Goal: Task Accomplishment & Management: Use online tool/utility

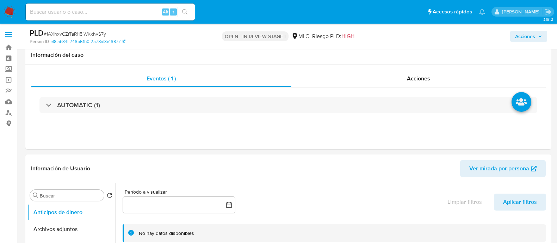
select select "10"
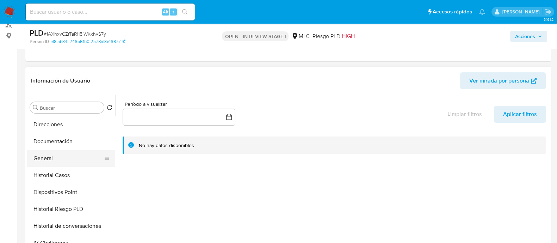
scroll to position [132, 0]
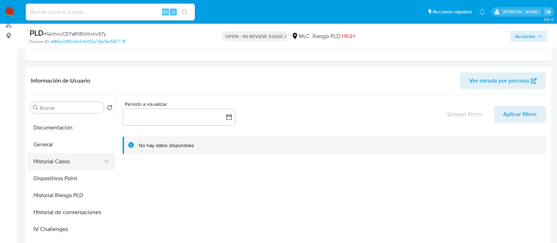
click at [56, 156] on button "Historial Casos" at bounding box center [68, 161] width 82 height 17
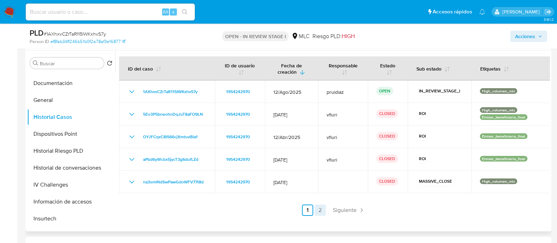
click at [315, 211] on link "2" at bounding box center [320, 209] width 11 height 11
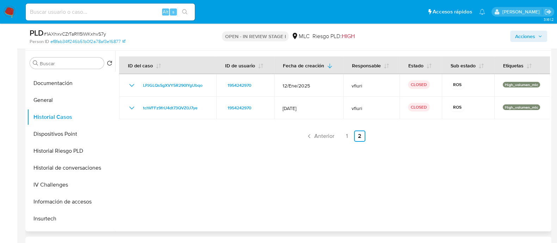
click at [342, 132] on link "1" at bounding box center [346, 135] width 11 height 11
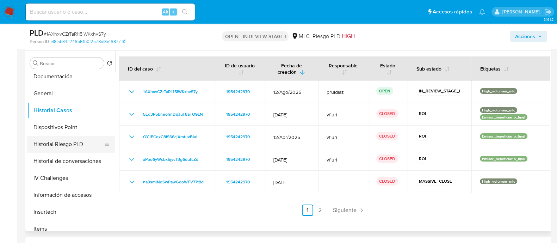
scroll to position [132, 0]
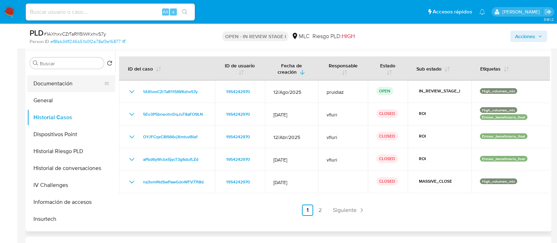
click at [54, 80] on button "Documentación" at bounding box center [68, 83] width 82 height 17
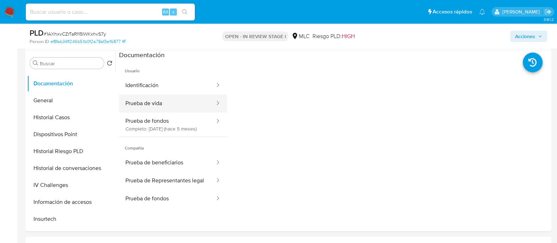
click at [178, 101] on button "Prueba de vida" at bounding box center [167, 103] width 97 height 18
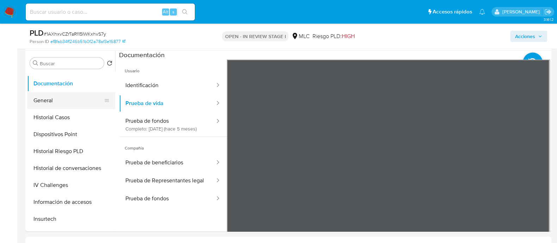
click at [56, 99] on button "General" at bounding box center [68, 100] width 82 height 17
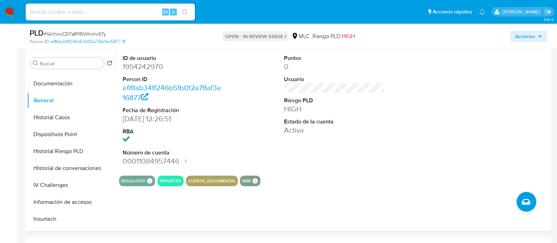
click at [137, 70] on dd "1954242970" at bounding box center [173, 67] width 101 height 10
copy dd "1954242970"
click at [147, 66] on dd "1954242970" at bounding box center [173, 67] width 101 height 10
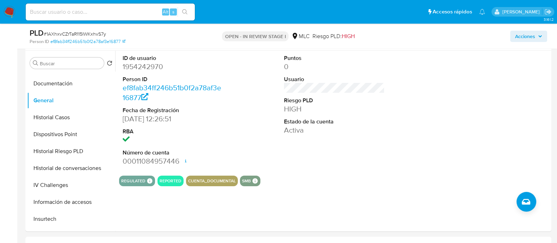
click at [79, 33] on span "# 1AXhxvCZrTaR115IWKxhvS7y" at bounding box center [75, 33] width 62 height 7
copy span "1AXhxvCZrTaR115IWKxhvS7y"
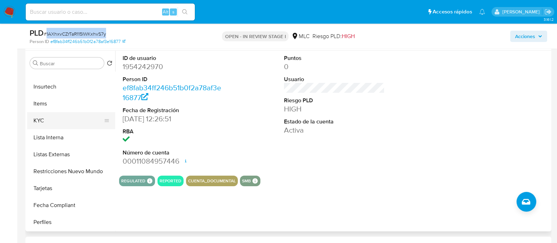
click at [46, 116] on button "KYC" at bounding box center [68, 120] width 82 height 17
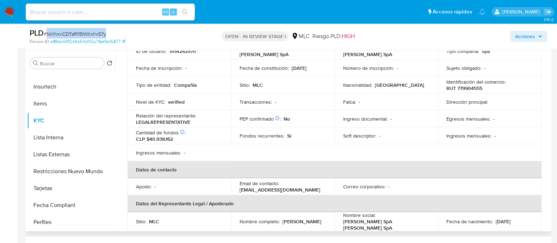
scroll to position [41, 0]
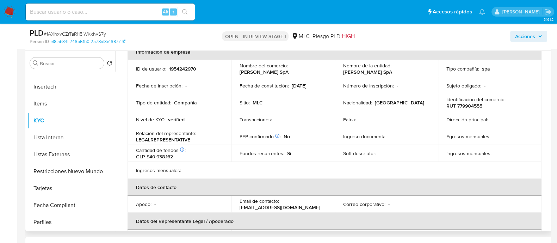
click at [463, 105] on p "RUT 779904555" at bounding box center [464, 106] width 36 height 6
copy p "779904555"
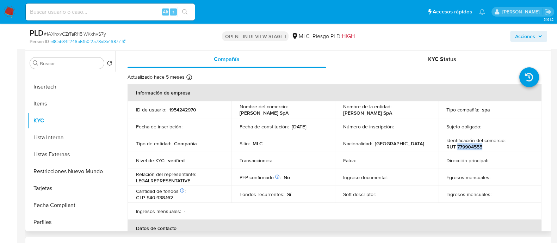
click at [468, 144] on p "RUT 779904555" at bounding box center [464, 146] width 36 height 6
click at [461, 147] on p "RUT 779904555" at bounding box center [464, 146] width 36 height 6
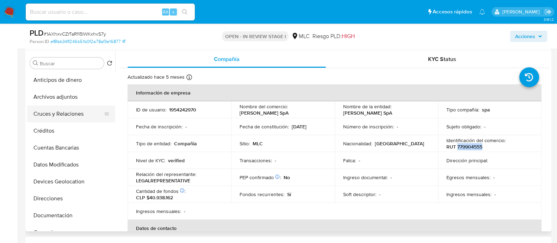
click at [53, 111] on button "Cruces y Relaciones" at bounding box center [68, 113] width 82 height 17
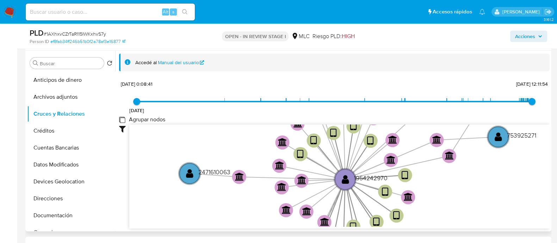
click at [122, 117] on group_nodes "Agrupar nodos" at bounding box center [122, 120] width 6 height 6
checkbox group_nodes "true"
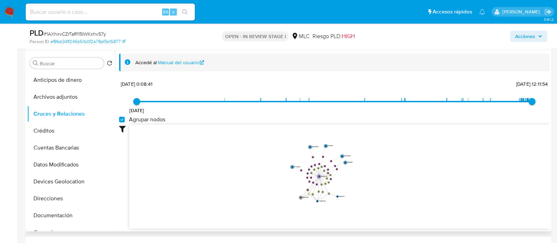
drag, startPoint x: 368, startPoint y: 154, endPoint x: 371, endPoint y: 148, distance: 6.8
click at [371, 148] on icon "device-676ee6fb512dbed2985afdc1  user-1954242970  1954242970 device-66f55e836…" at bounding box center [339, 175] width 420 height 102
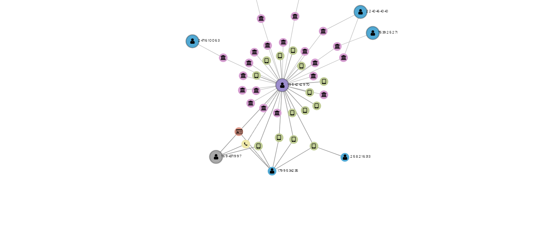
scroll to position [132, 0]
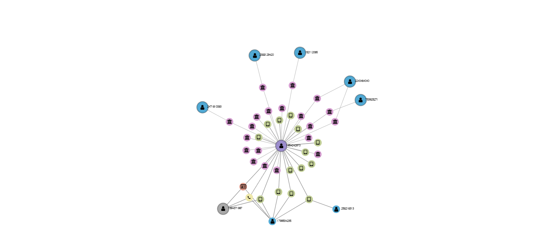
drag, startPoint x: 352, startPoint y: 140, endPoint x: 347, endPoint y: 156, distance: 17.1
click at [347, 156] on icon "device-676ee6fb512dbed2985afdc1  user-1954242970  1954242970 device-66f55e836…" at bounding box center [339, 149] width 420 height 102
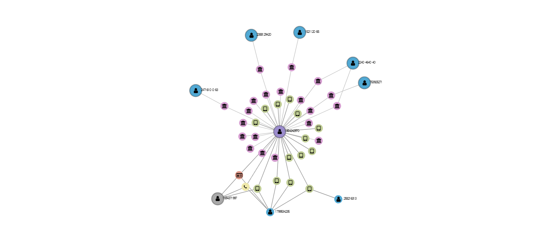
drag, startPoint x: 347, startPoint y: 156, endPoint x: 350, endPoint y: 152, distance: 5.0
click at [350, 152] on icon "device-676ee6fb512dbed2985afdc1  user-1954242970  1954242970 device-66f55e836…" at bounding box center [339, 149] width 420 height 102
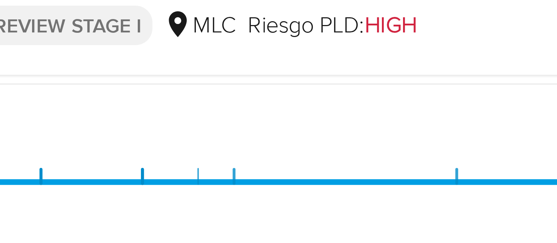
scroll to position [0, 0]
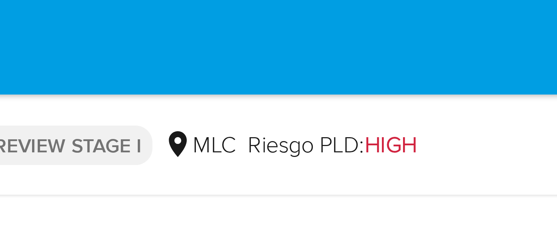
drag, startPoint x: 391, startPoint y: 141, endPoint x: 388, endPoint y: -2, distance: 142.4
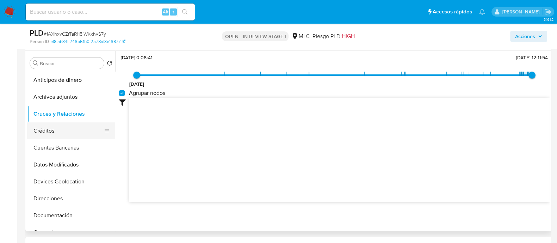
scroll to position [44, 0]
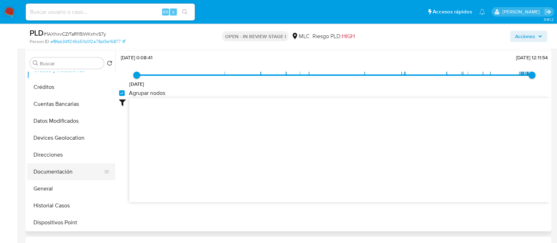
click at [47, 168] on button "Documentación" at bounding box center [68, 171] width 82 height 17
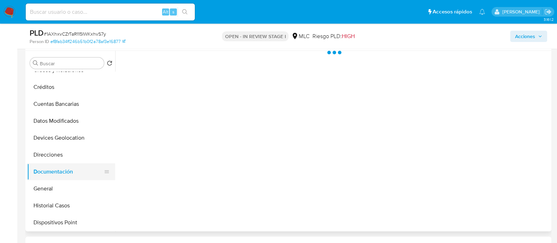
scroll to position [0, 0]
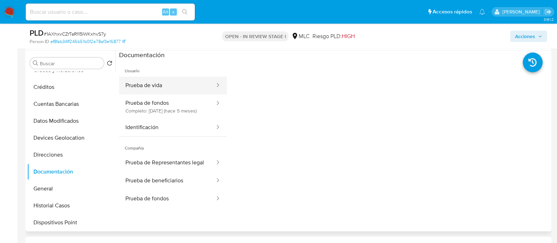
click at [169, 88] on button "Prueba de vida" at bounding box center [167, 85] width 97 height 18
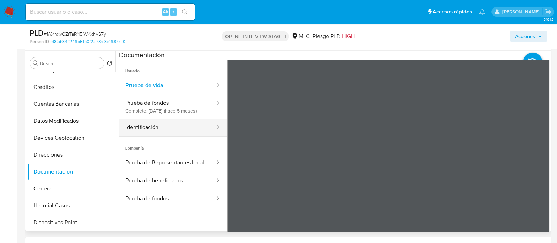
click at [173, 130] on button "Identificación" at bounding box center [167, 127] width 97 height 18
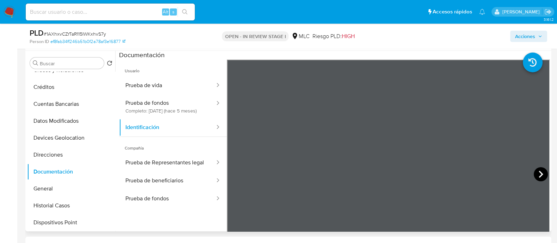
click at [536, 173] on icon at bounding box center [541, 174] width 14 height 14
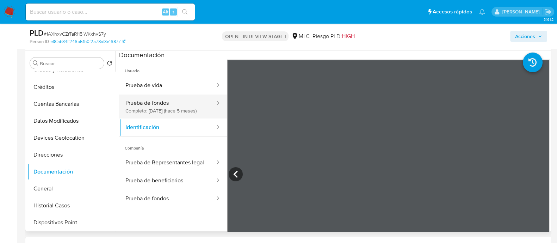
click at [146, 106] on button "Prueba de fondos Completo: 22/04/2025 (hace 5 meses)" at bounding box center [167, 106] width 97 height 24
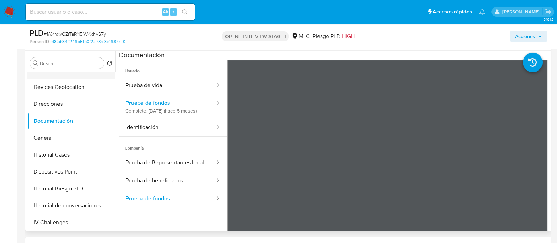
scroll to position [176, 0]
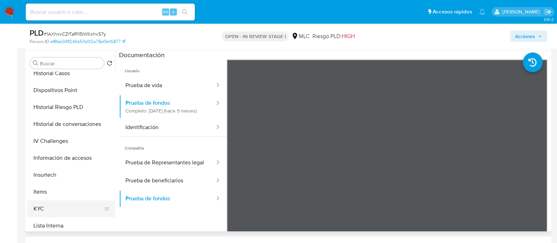
click at [39, 206] on button "KYC" at bounding box center [68, 208] width 82 height 17
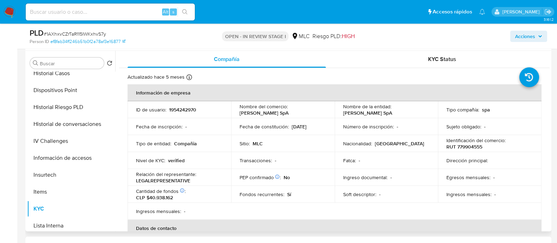
click at [468, 147] on p "RUT 779904555" at bounding box center [464, 146] width 36 height 6
drag, startPoint x: 468, startPoint y: 147, endPoint x: 213, endPoint y: 127, distance: 255.2
click at [213, 127] on div "Fecha de inscripción : -" at bounding box center [179, 126] width 87 height 6
drag, startPoint x: 238, startPoint y: 112, endPoint x: 282, endPoint y: 112, distance: 43.7
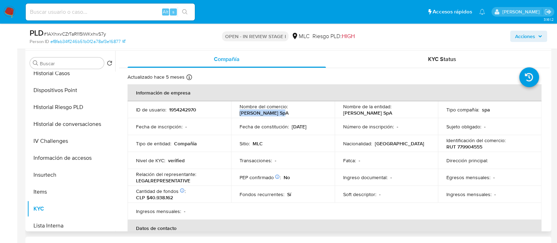
click at [282, 112] on td "Nombre del comercio : Maryanne Cambios SpA" at bounding box center [283, 109] width 104 height 17
copy p "Maryanne Cambios"
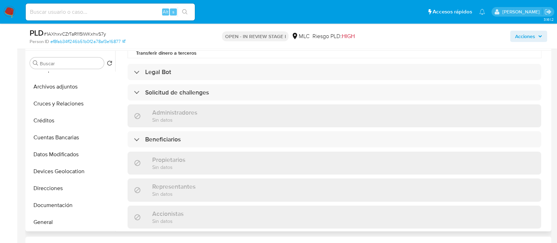
scroll to position [0, 0]
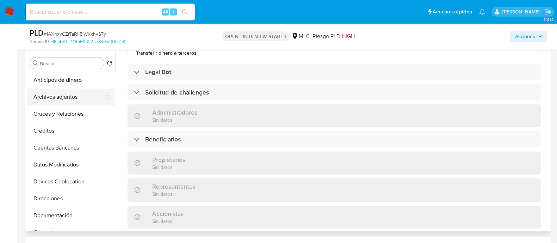
click at [66, 96] on button "Archivos adjuntos" at bounding box center [68, 96] width 82 height 17
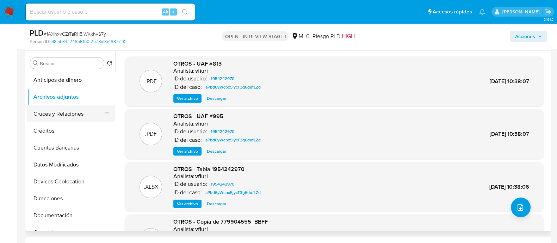
scroll to position [88, 0]
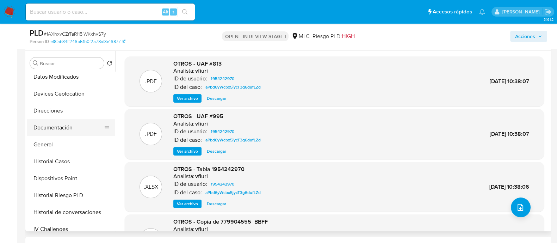
click at [61, 132] on button "Documentación" at bounding box center [68, 127] width 82 height 17
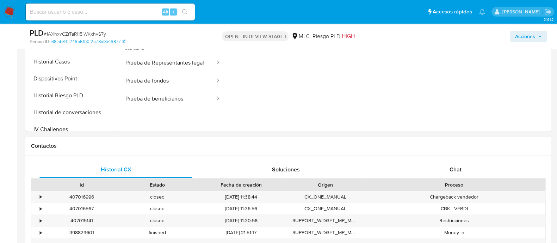
scroll to position [234, 0]
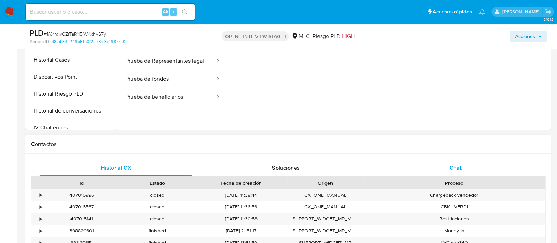
click at [482, 168] on div "Chat" at bounding box center [455, 167] width 153 height 17
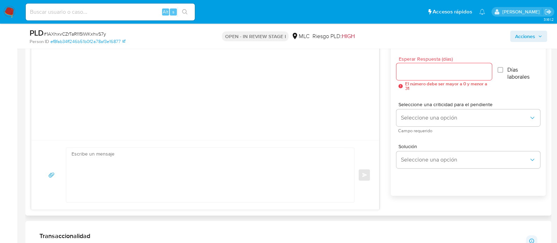
scroll to position [257, 0]
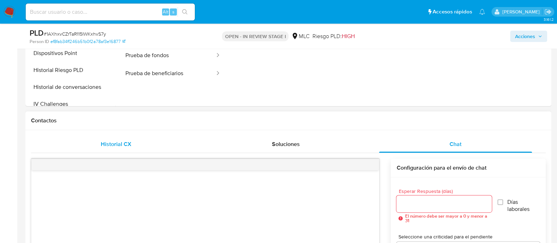
click at [107, 148] on div "Historial CX" at bounding box center [115, 144] width 153 height 17
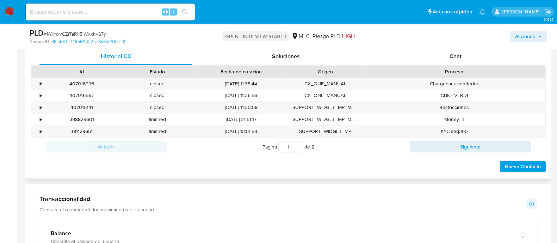
scroll to position [345, 0]
click at [459, 61] on div "Chat" at bounding box center [455, 56] width 153 height 17
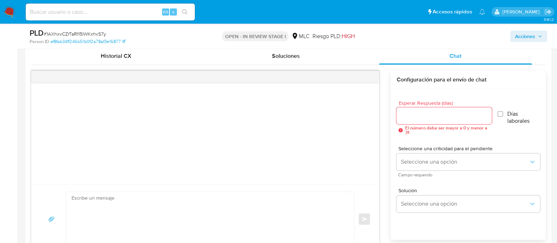
click at [421, 122] on div at bounding box center [443, 115] width 95 height 17
click at [419, 111] on input "Esperar Respuesta (días)" at bounding box center [443, 115] width 95 height 9
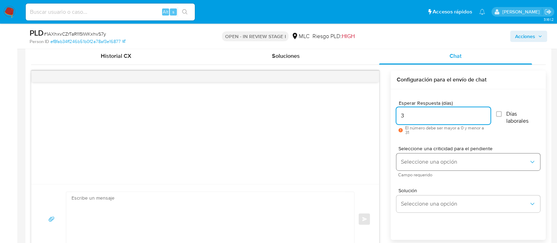
type input "3"
click at [409, 155] on div "Seleccione una criticidad para el pendiente Seleccione una opción Campo requeri…" at bounding box center [468, 161] width 144 height 31
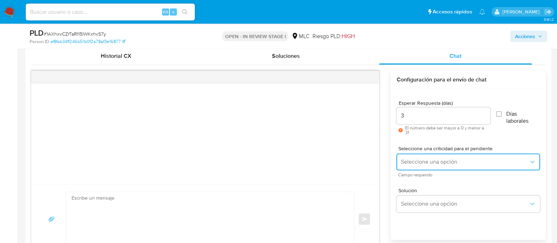
click at [409, 156] on button "Seleccione una opción" at bounding box center [468, 161] width 144 height 17
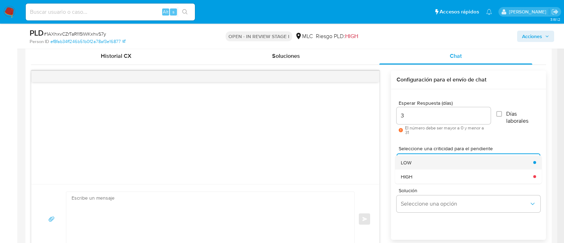
click at [411, 165] on div "LOW" at bounding box center [465, 162] width 128 height 14
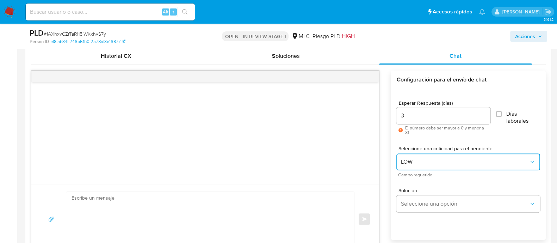
scroll to position [389, 0]
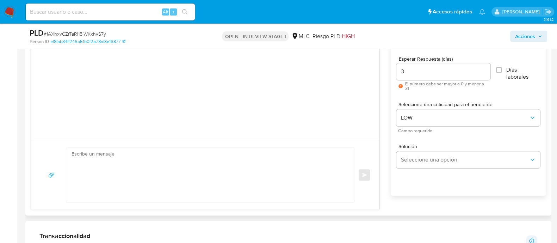
click at [197, 165] on textarea at bounding box center [209, 175] width 274 height 54
paste textarea "Hola XXX, Te contactamos ya que necesitamos verificar algunos datos para poder …"
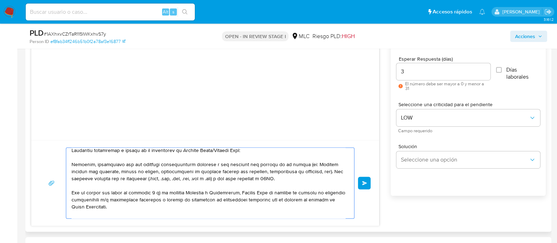
scroll to position [0, 0]
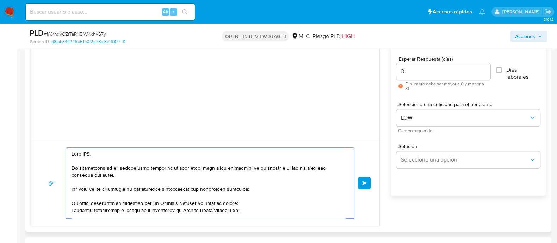
drag, startPoint x: 117, startPoint y: 155, endPoint x: 60, endPoint y: 148, distance: 57.8
click at [60, 148] on div "Enviar" at bounding box center [205, 182] width 331 height 71
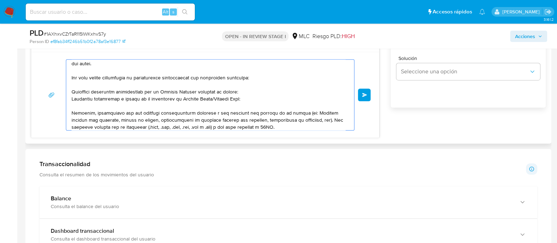
scroll to position [23, 0]
click at [246, 97] on textarea at bounding box center [209, 95] width 274 height 70
type textarea "Hola. Te contactamos ya que necesitamos verificar algunos datos para poder gara…"
click at [360, 95] on button "Enviar" at bounding box center [364, 94] width 13 height 13
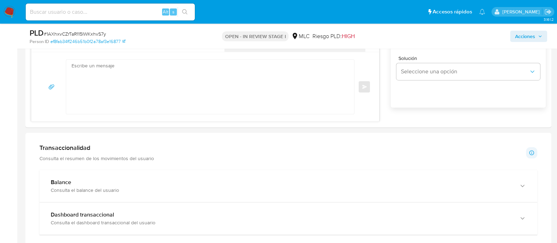
scroll to position [143, 0]
click at [63, 32] on span "# 1AXhxvCZrTaR115IWKxhvS7y" at bounding box center [75, 33] width 62 height 7
copy span "1AXhxvCZrTaR115IWKxhvS7y"
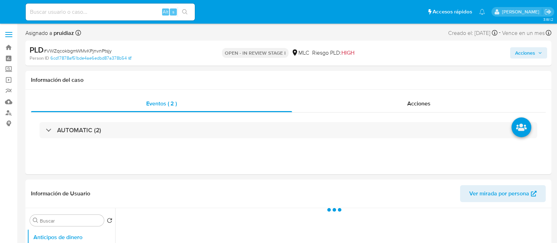
select select "10"
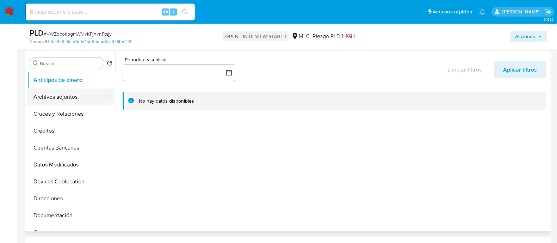
scroll to position [88, 0]
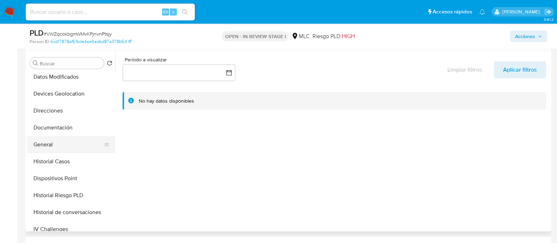
click at [56, 147] on button "General" at bounding box center [68, 144] width 82 height 17
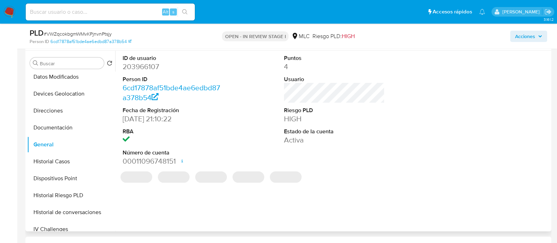
click at [152, 65] on dd "203966107" at bounding box center [173, 67] width 101 height 10
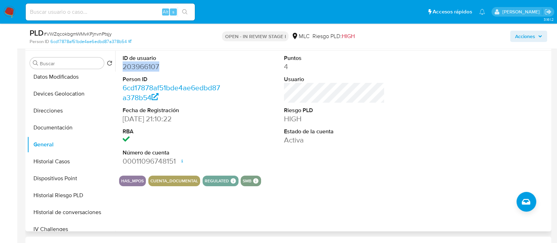
copy dd "203966107"
click at [149, 64] on dd "203966107" at bounding box center [173, 67] width 101 height 10
click at [60, 165] on button "Historial Casos" at bounding box center [68, 161] width 82 height 17
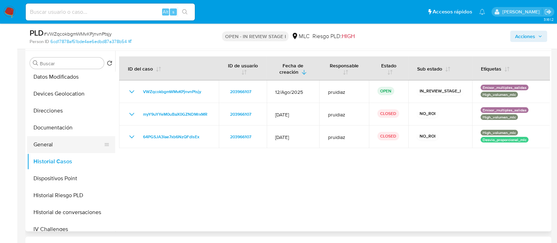
click at [57, 147] on button "General" at bounding box center [68, 144] width 82 height 17
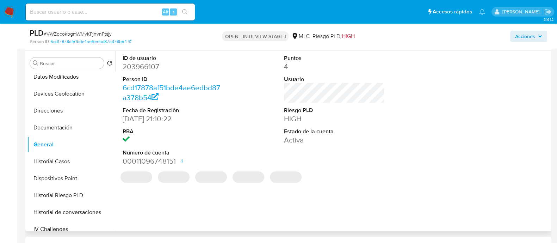
click at [144, 66] on dd "203966107" at bounding box center [173, 67] width 101 height 10
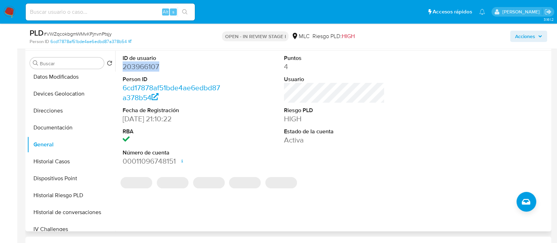
copy dd "203966107"
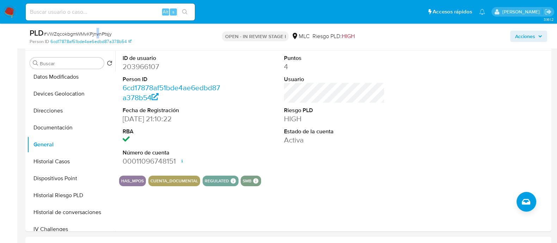
click at [97, 32] on span "# VWZqcokbgmWMvKPjnvnPtsjy" at bounding box center [78, 33] width 68 height 7
drag, startPoint x: 97, startPoint y: 32, endPoint x: 79, endPoint y: 33, distance: 18.0
click at [79, 33] on span "# VWZqcokbgmWMvKPjnvnPtsjy" at bounding box center [78, 33] width 68 height 7
click at [79, 32] on span "# VWZqcokbgmWMvKPjnvnPtsjy" at bounding box center [78, 33] width 68 height 7
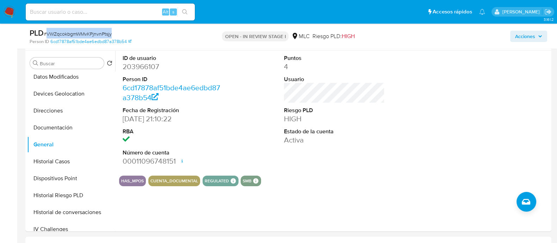
copy span "VWZqcokbgmWMvKPjnvnPtsjy"
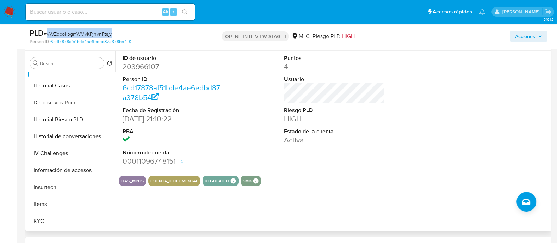
scroll to position [220, 0]
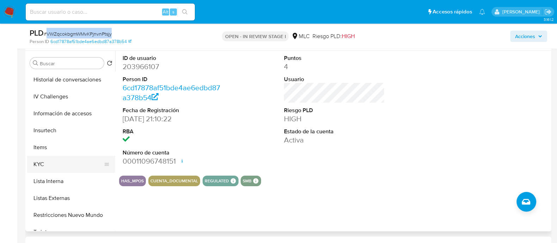
click at [63, 160] on button "KYC" at bounding box center [68, 164] width 82 height 17
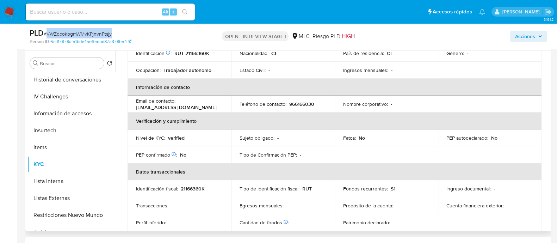
scroll to position [0, 0]
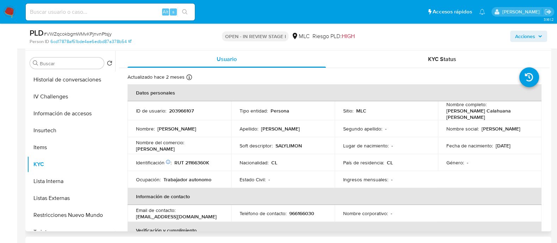
click at [204, 165] on td "Identificación Nº de serie: 601668850 : RUT 21166360K" at bounding box center [180, 162] width 104 height 17
click at [203, 162] on p "RUT 21166360K" at bounding box center [191, 162] width 35 height 6
copy p "21166360K"
click at [197, 161] on p "RUT 21166360K" at bounding box center [191, 162] width 35 height 6
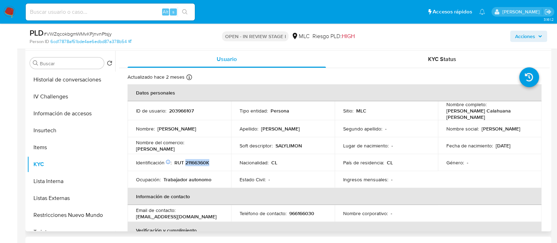
click at [197, 161] on p "RUT 21166360K" at bounding box center [191, 162] width 35 height 6
copy p "21166360K"
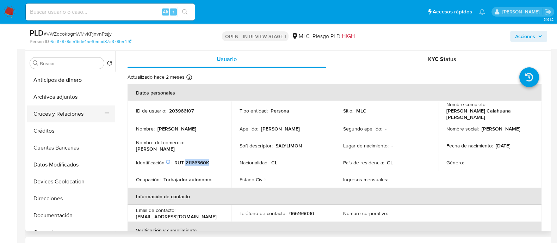
click at [74, 110] on button "Cruces y Relaciones" at bounding box center [68, 113] width 82 height 17
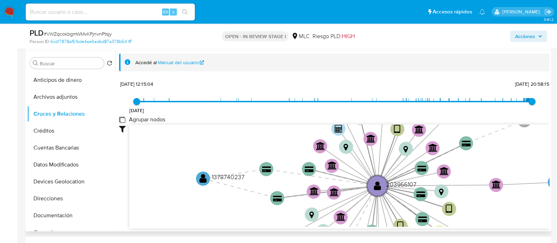
click at [122, 118] on group_nodes "Agrupar nodos" at bounding box center [122, 120] width 6 height 6
checkbox group_nodes "true"
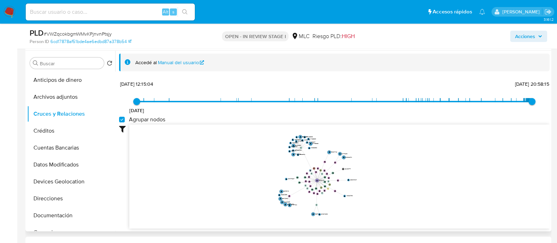
drag, startPoint x: 371, startPoint y: 144, endPoint x: 370, endPoint y: 160, distance: 16.2
click at [370, 160] on icon "device-641ae73c08813b0018b3d10b  user-203966107  203966107 device-5f7f4cfe088…" at bounding box center [339, 175] width 420 height 102
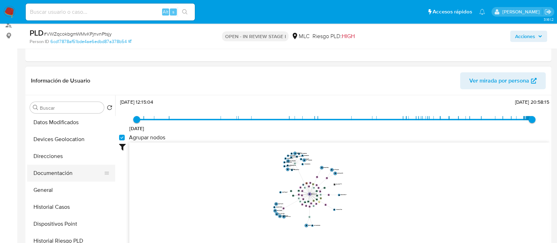
scroll to position [88, 0]
click at [69, 173] on button "Documentación" at bounding box center [68, 171] width 82 height 17
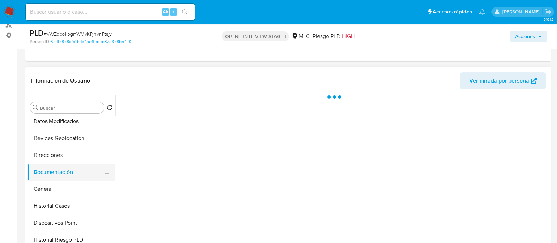
scroll to position [0, 0]
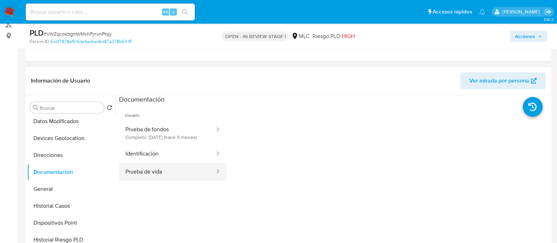
click at [150, 179] on button "Prueba de vida" at bounding box center [167, 172] width 97 height 18
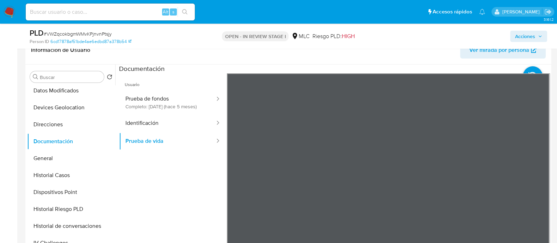
scroll to position [132, 0]
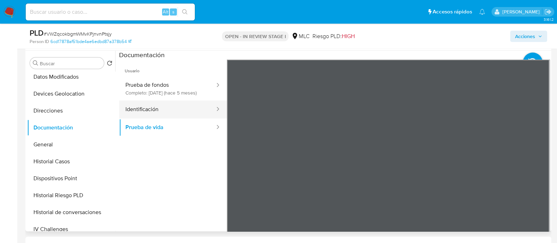
click at [192, 118] on button "Identificación" at bounding box center [167, 109] width 97 height 18
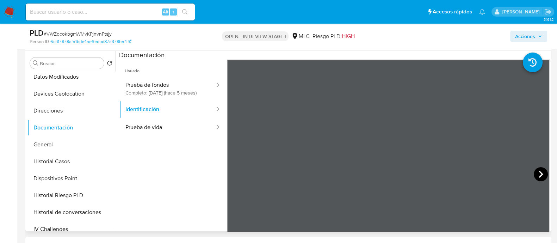
click at [534, 177] on icon at bounding box center [541, 174] width 14 height 14
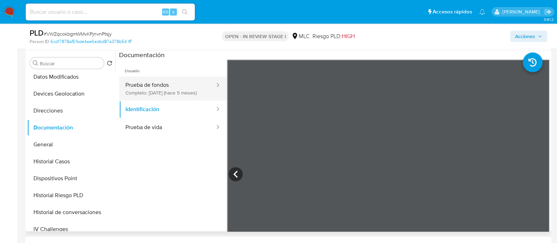
click at [170, 85] on button "Prueba de fondos Completo: 29/04/2025 (hace 5 meses)" at bounding box center [167, 88] width 97 height 24
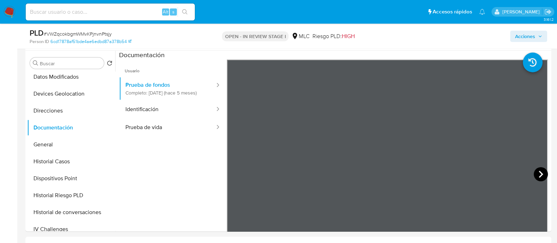
click at [535, 174] on icon at bounding box center [541, 174] width 14 height 14
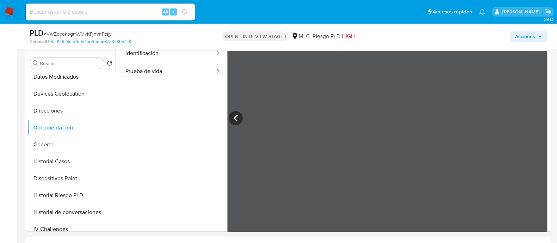
scroll to position [62, 0]
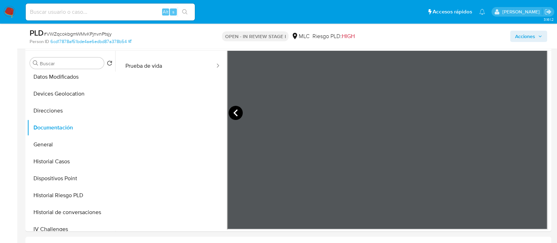
click at [240, 112] on icon at bounding box center [236, 113] width 14 height 14
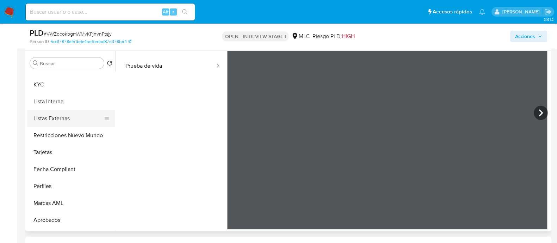
scroll to position [308, 0]
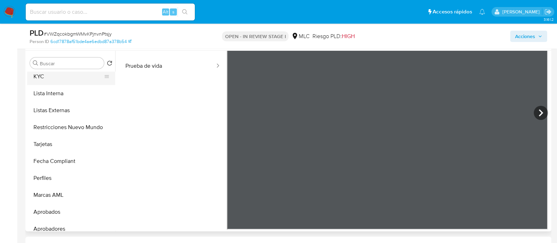
click at [48, 72] on button "KYC" at bounding box center [68, 76] width 82 height 17
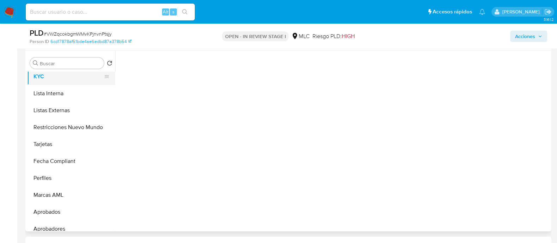
scroll to position [0, 0]
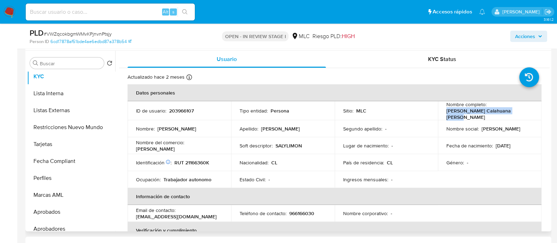
drag, startPoint x: 519, startPoint y: 111, endPoint x: 446, endPoint y: 112, distance: 72.9
click at [446, 112] on div "Nombre completo : Roberto Carlos Calahuana Jorge" at bounding box center [489, 110] width 87 height 19
copy p "[PERSON_NAME] Calahuana [PERSON_NAME]"
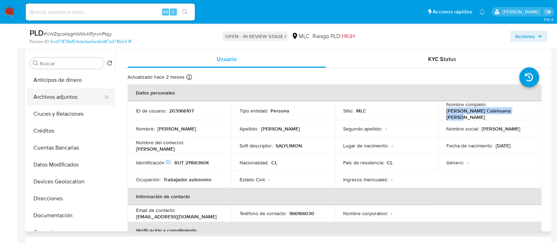
click at [58, 94] on button "Archivos adjuntos" at bounding box center [68, 96] width 82 height 17
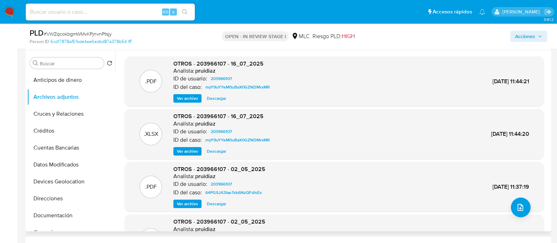
click at [187, 98] on span "Ver archivo" at bounding box center [187, 98] width 21 height 7
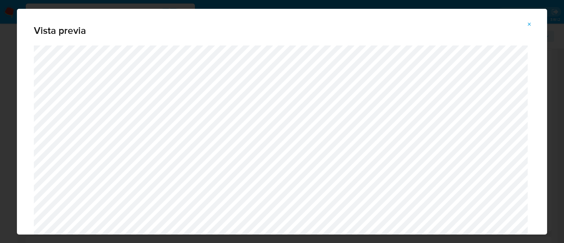
click at [529, 27] on span "Attachment preview" at bounding box center [529, 24] width 6 height 10
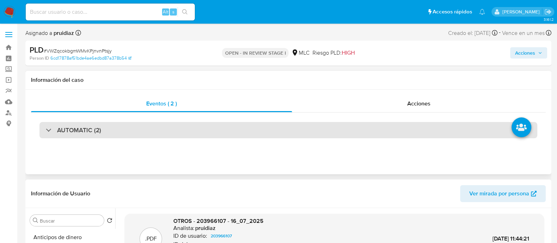
click at [60, 136] on div "AUTOMATIC (2)" at bounding box center [288, 130] width 498 height 16
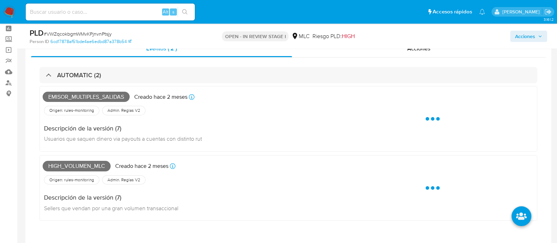
scroll to position [44, 0]
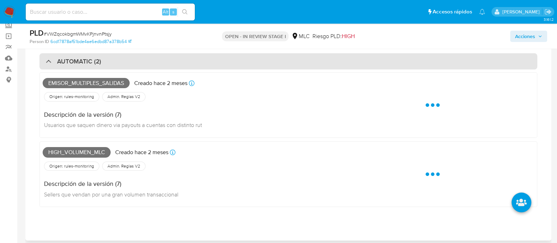
click at [105, 61] on div "AUTOMATIC (2)" at bounding box center [288, 61] width 498 height 16
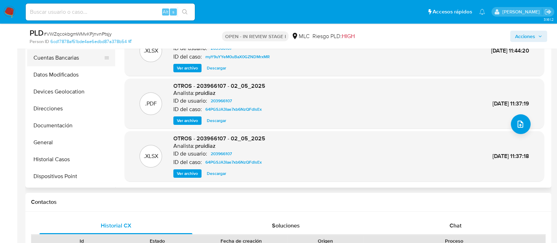
scroll to position [88, 0]
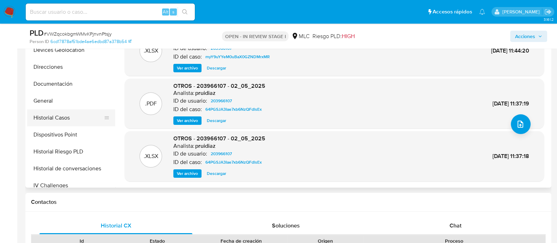
click at [61, 113] on button "Historial Casos" at bounding box center [68, 117] width 82 height 17
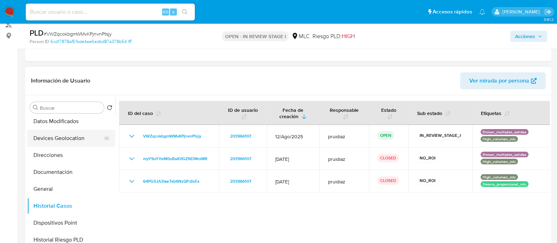
scroll to position [0, 0]
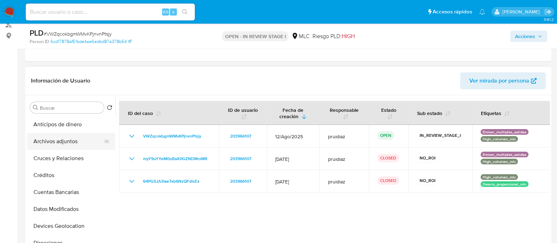
click at [58, 140] on button "Archivos adjuntos" at bounding box center [68, 141] width 82 height 17
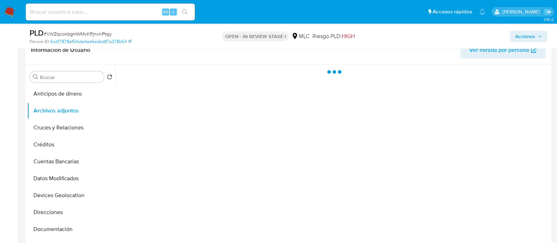
scroll to position [132, 0]
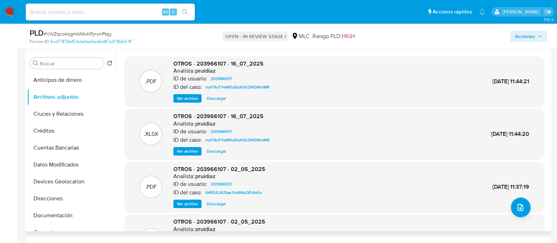
click at [183, 100] on span "Ver archivo" at bounding box center [187, 98] width 21 height 7
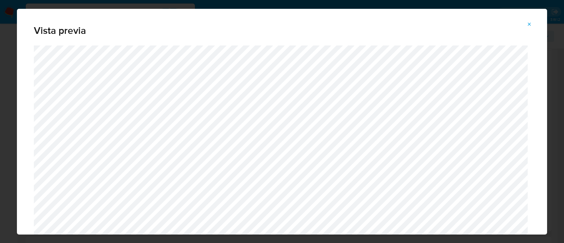
click at [523, 22] on button "Attachment preview" at bounding box center [529, 24] width 16 height 11
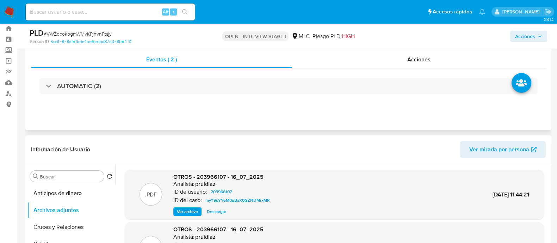
scroll to position [0, 0]
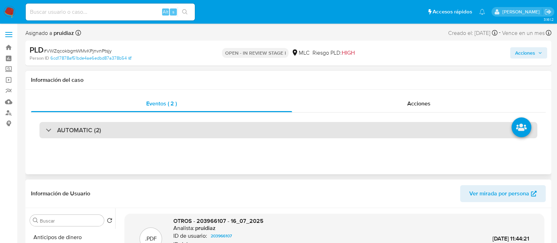
click at [94, 130] on h3 "AUTOMATIC (2)" at bounding box center [79, 130] width 44 height 8
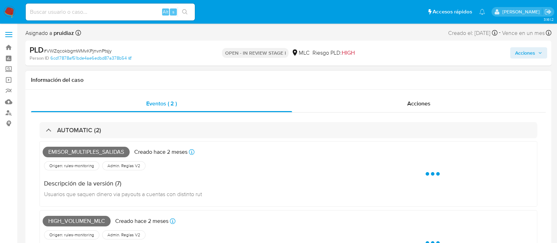
click at [73, 151] on span "Emisor_multiples_salidas" at bounding box center [86, 152] width 87 height 11
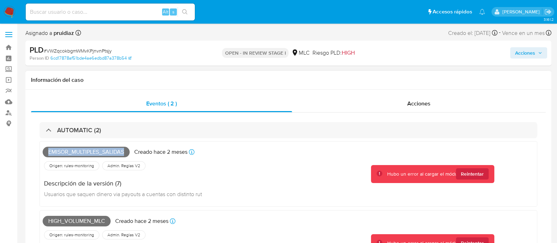
copy span "Emisor_multiples_salidas"
click at [82, 221] on span "High_volumen_mlc" at bounding box center [77, 221] width 68 height 11
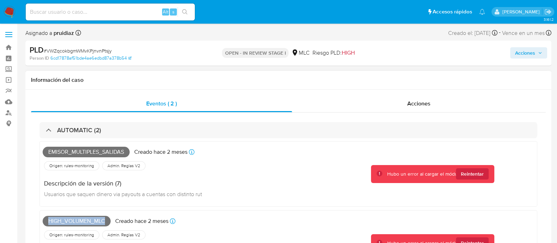
click at [82, 221] on span "High_volumen_mlc" at bounding box center [77, 221] width 68 height 11
copy span "High_volumen_mlc"
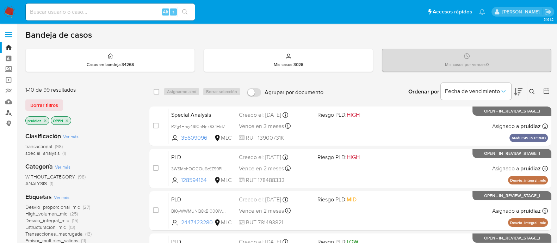
click at [9, 113] on link "Buscador de personas" at bounding box center [42, 112] width 84 height 11
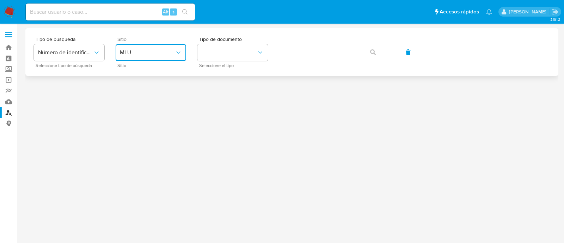
click at [153, 55] on span "MLU" at bounding box center [147, 52] width 55 height 7
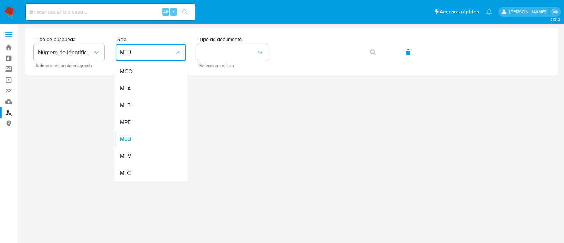
click at [131, 167] on div "MLC" at bounding box center [149, 173] width 58 height 17
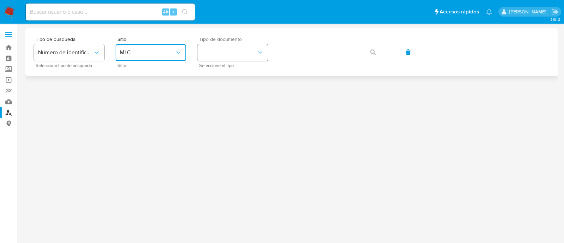
click at [236, 52] on button "identificationType" at bounding box center [232, 52] width 70 height 17
click at [231, 71] on div "RUT RUT" at bounding box center [231, 75] width 58 height 24
click at [365, 47] on button "button" at bounding box center [373, 52] width 24 height 17
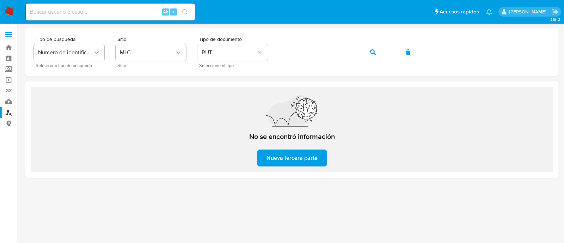
click at [9, 9] on img at bounding box center [10, 12] width 12 height 12
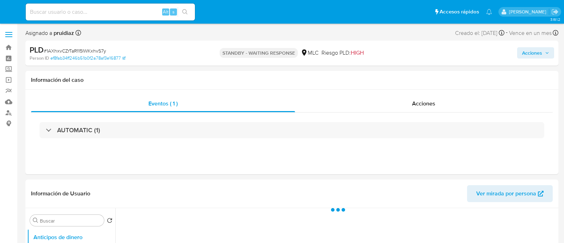
select select "10"
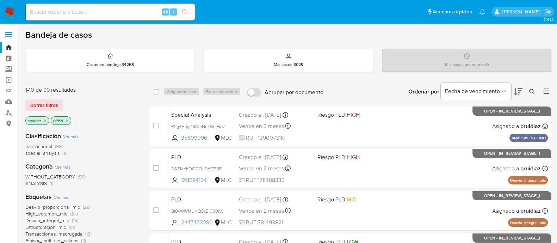
click at [514, 90] on icon at bounding box center [518, 91] width 8 height 8
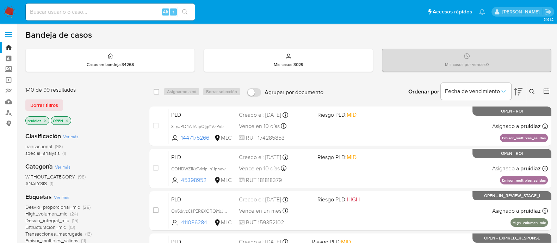
drag, startPoint x: 11, startPoint y: 10, endPoint x: 64, endPoint y: 1, distance: 54.4
click at [11, 11] on img at bounding box center [10, 12] width 12 height 12
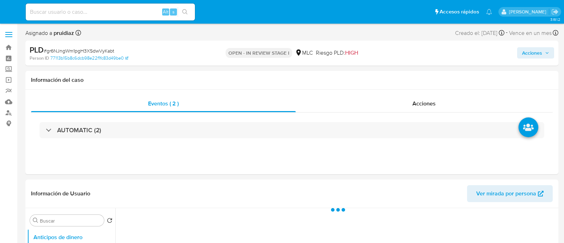
select select "10"
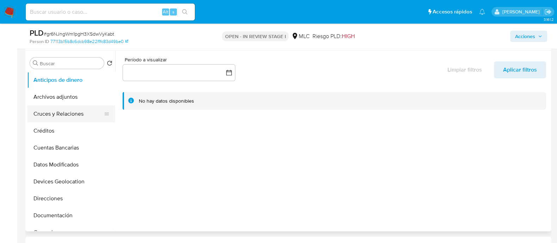
scroll to position [44, 0]
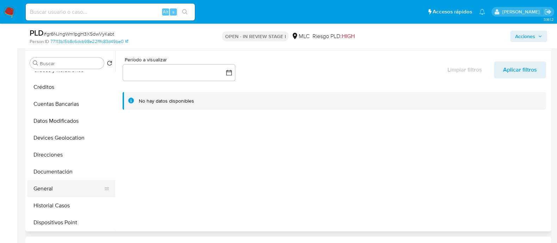
click at [48, 188] on button "General" at bounding box center [68, 188] width 82 height 17
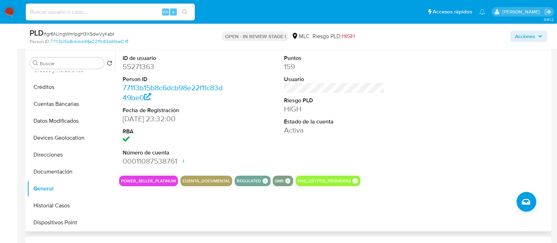
click at [146, 63] on dd "55271363" at bounding box center [173, 67] width 101 height 10
copy dd "55271363"
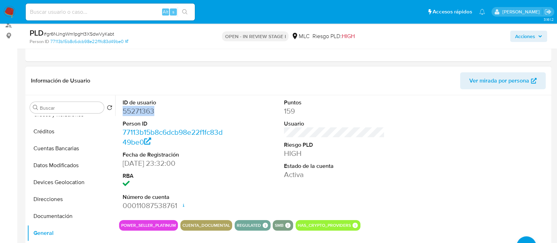
click at [136, 112] on dd "55271363" at bounding box center [173, 111] width 101 height 10
click at [143, 108] on dd "55271363" at bounding box center [173, 111] width 101 height 10
drag, startPoint x: 143, startPoint y: 108, endPoint x: 137, endPoint y: 106, distance: 6.2
click at [137, 106] on dd "55271363" at bounding box center [173, 111] width 101 height 10
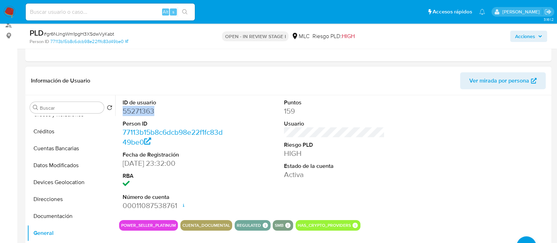
click at [137, 106] on dd "55271363" at bounding box center [173, 111] width 101 height 10
copy dd "55271363"
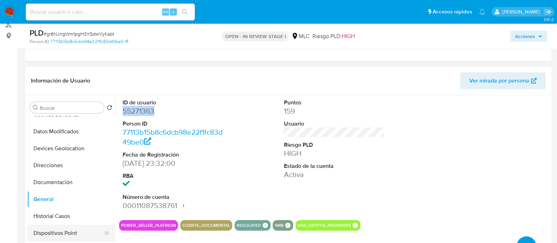
scroll to position [132, 0]
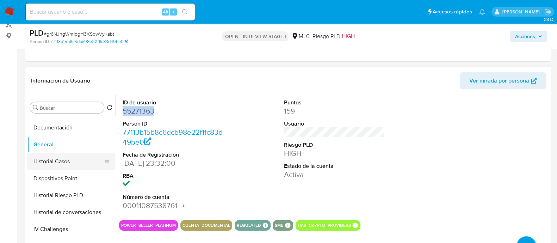
click at [57, 159] on button "Historial Casos" at bounding box center [68, 161] width 82 height 17
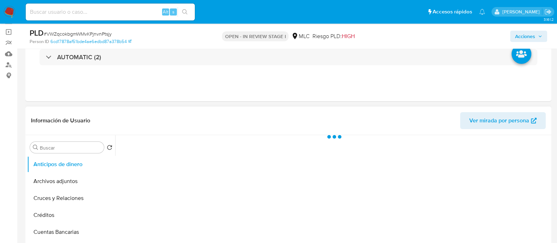
scroll to position [88, 0]
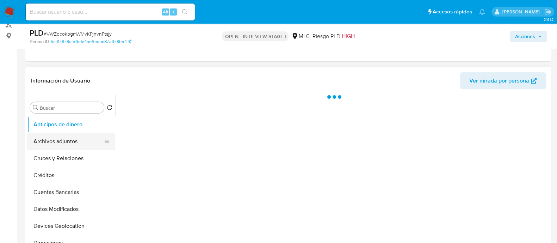
click at [61, 142] on button "Archivos adjuntos" at bounding box center [68, 141] width 82 height 17
select select "10"
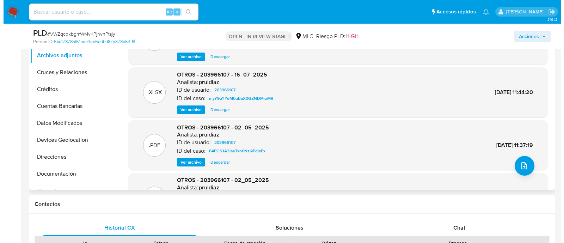
scroll to position [176, 0]
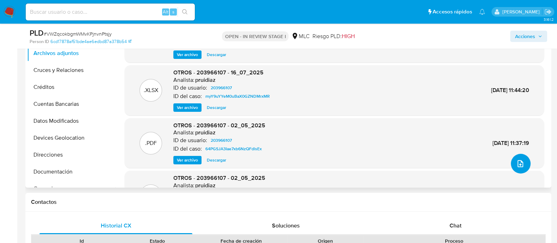
click at [511, 158] on button "upload-file" at bounding box center [521, 164] width 20 height 20
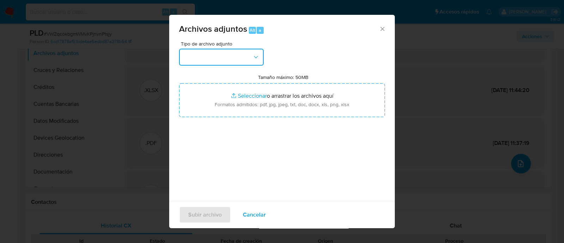
click at [239, 51] on button "button" at bounding box center [221, 57] width 85 height 17
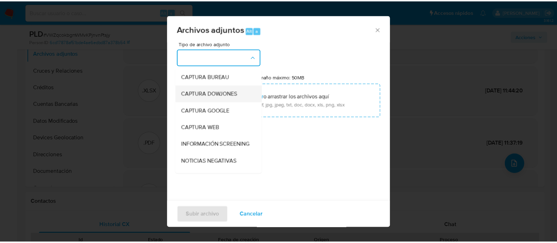
scroll to position [88, 0]
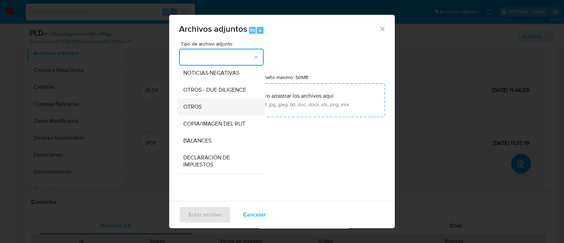
click at [200, 110] on span "OTROS" at bounding box center [192, 106] width 18 height 7
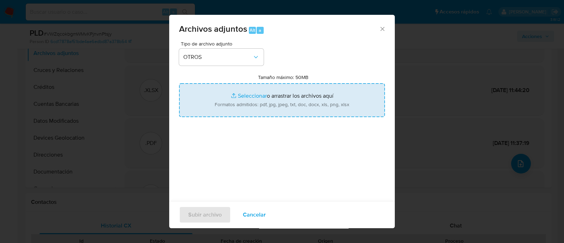
click at [276, 108] on input "Tamaño máximo: 50MB Seleccionar archivos" at bounding box center [282, 100] width 206 height 34
type input "C:\fakepath\203966107 - 30_09_2025.xlsx"
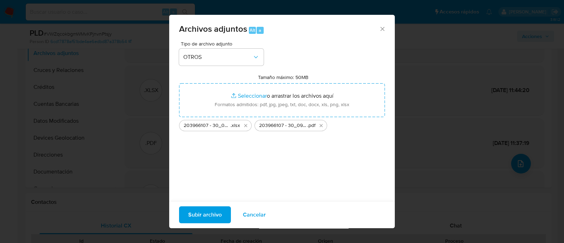
click at [201, 217] on span "Subir archivo" at bounding box center [204, 215] width 33 height 16
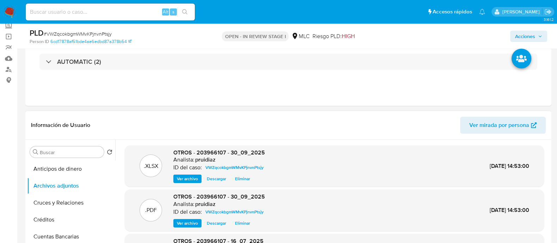
scroll to position [0, 0]
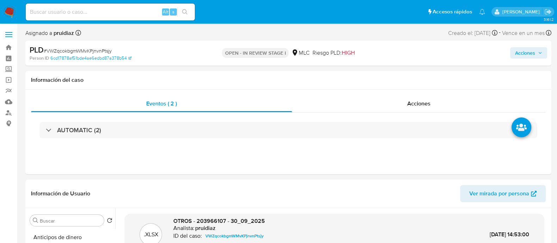
click at [540, 47] on div "Acciones" at bounding box center [462, 53] width 171 height 17
click at [526, 57] on span "Acciones" at bounding box center [525, 52] width 20 height 11
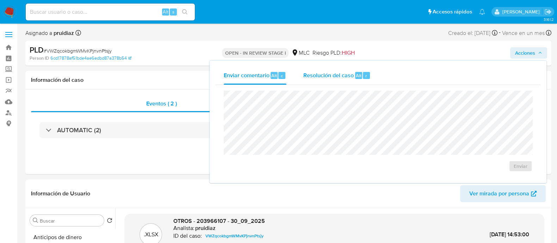
drag, startPoint x: 352, startPoint y: 71, endPoint x: 354, endPoint y: 75, distance: 4.9
click at [352, 72] on span "Resolución del caso" at bounding box center [328, 75] width 50 height 8
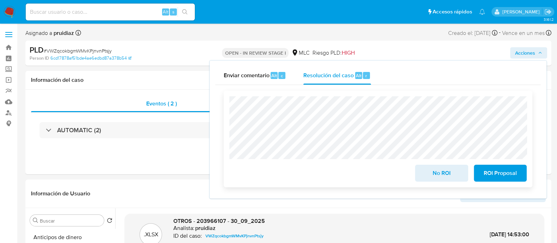
click at [444, 178] on span "No ROI" at bounding box center [441, 173] width 35 height 16
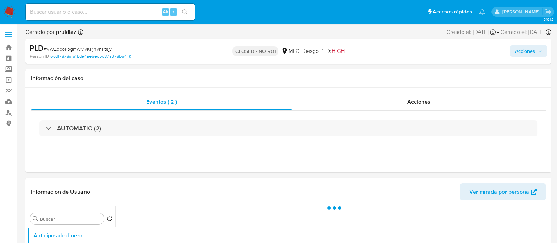
select select "10"
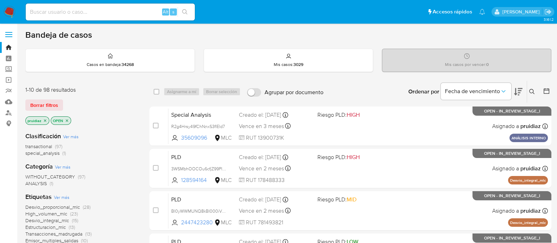
click at [517, 91] on icon at bounding box center [518, 91] width 8 height 8
